Goal: Check status: Check status

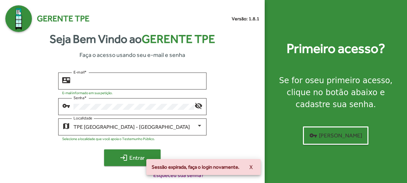
type input "**********"
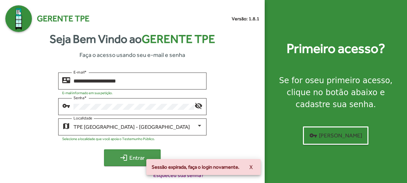
click at [136, 161] on span "login Entrar" at bounding box center [132, 158] width 45 height 12
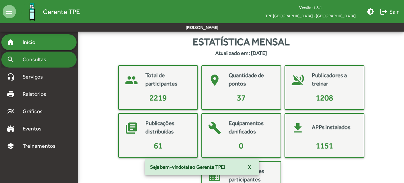
click at [43, 59] on span "Consultas" at bounding box center [37, 60] width 36 height 8
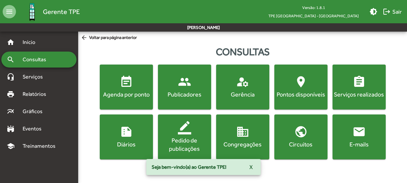
click at [132, 87] on mat-icon "event_note" at bounding box center [126, 81] width 13 height 13
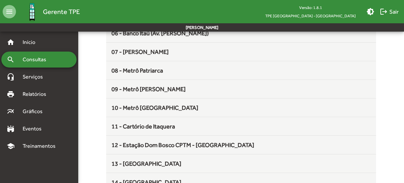
scroll to position [200, 0]
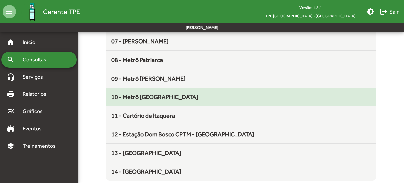
click at [143, 100] on span "10 - Metrô [GEOGRAPHIC_DATA]" at bounding box center [154, 97] width 87 height 7
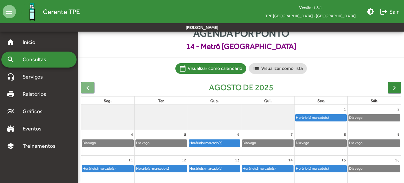
scroll to position [92, 0]
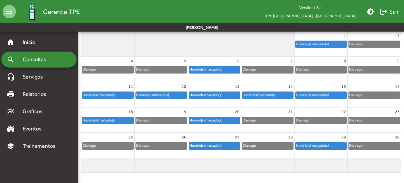
click at [335, 143] on div "Horário(s) marcado(s)" at bounding box center [321, 145] width 51 height 7
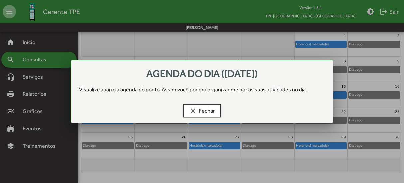
scroll to position [0, 0]
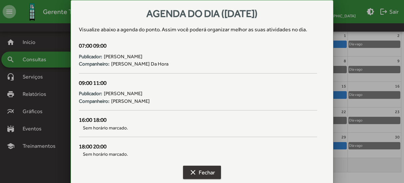
click at [206, 172] on span "clear Fechar" at bounding box center [202, 172] width 26 height 12
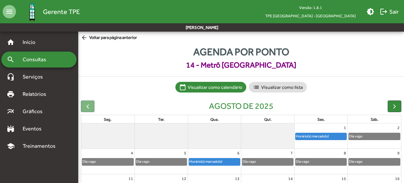
scroll to position [92, 0]
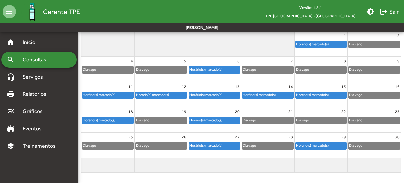
click at [325, 94] on div "Horário(s) marcado(s)" at bounding box center [313, 95] width 34 height 6
